Goal: Find specific page/section: Find specific page/section

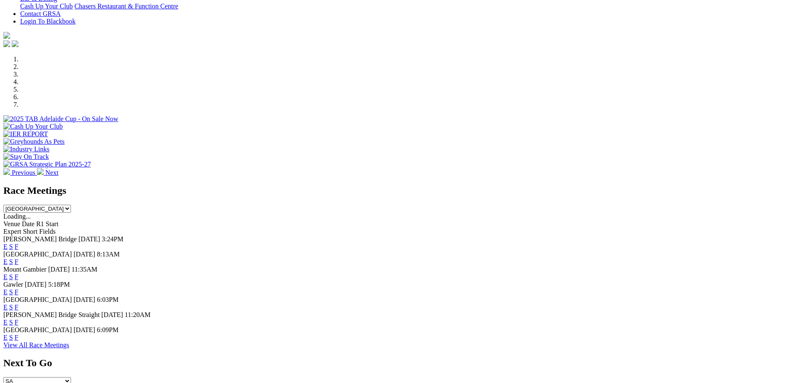
scroll to position [378, 0]
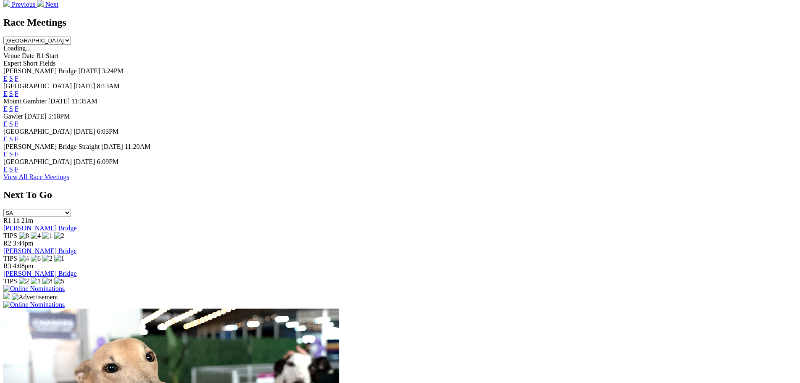
click at [18, 173] on link "F" at bounding box center [17, 168] width 4 height 7
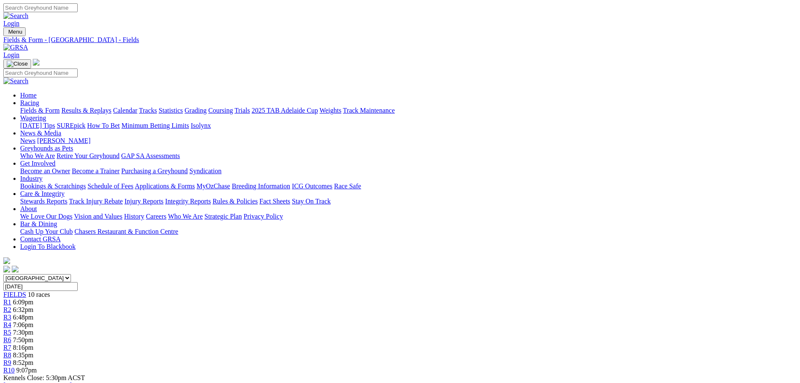
click at [60, 107] on link "Fields & Form" at bounding box center [39, 110] width 39 height 7
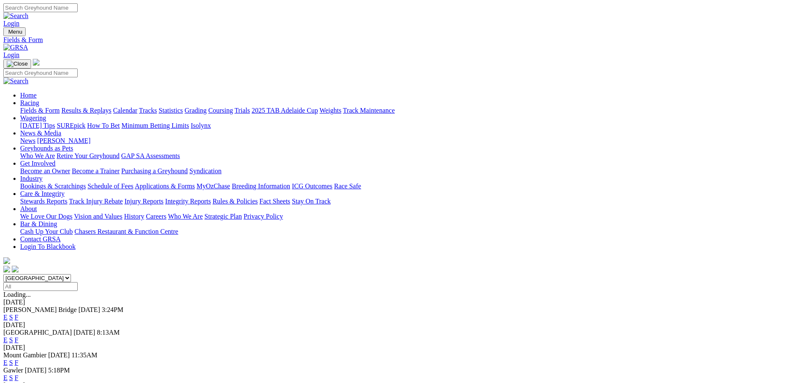
click at [18, 313] on link "F" at bounding box center [17, 316] width 4 height 7
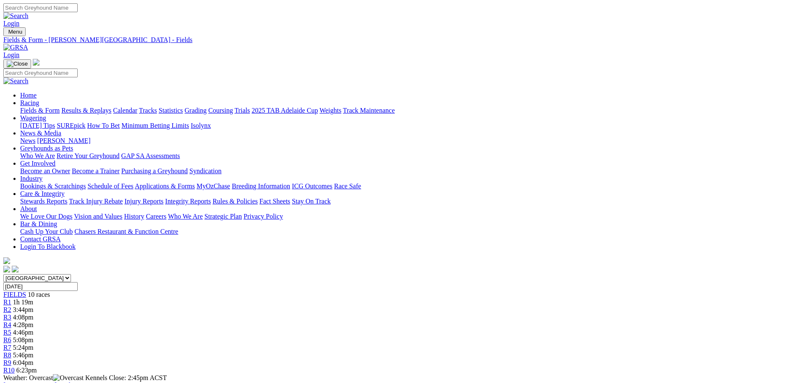
click at [60, 107] on link "Fields & Form" at bounding box center [39, 110] width 39 height 7
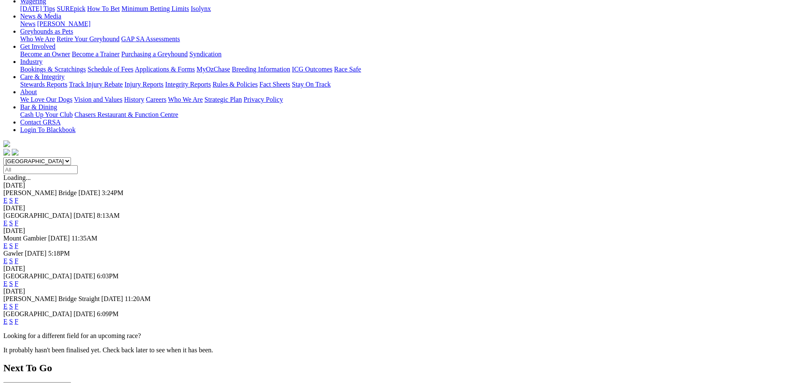
scroll to position [168, 0]
